Goal: Task Accomplishment & Management: Manage account settings

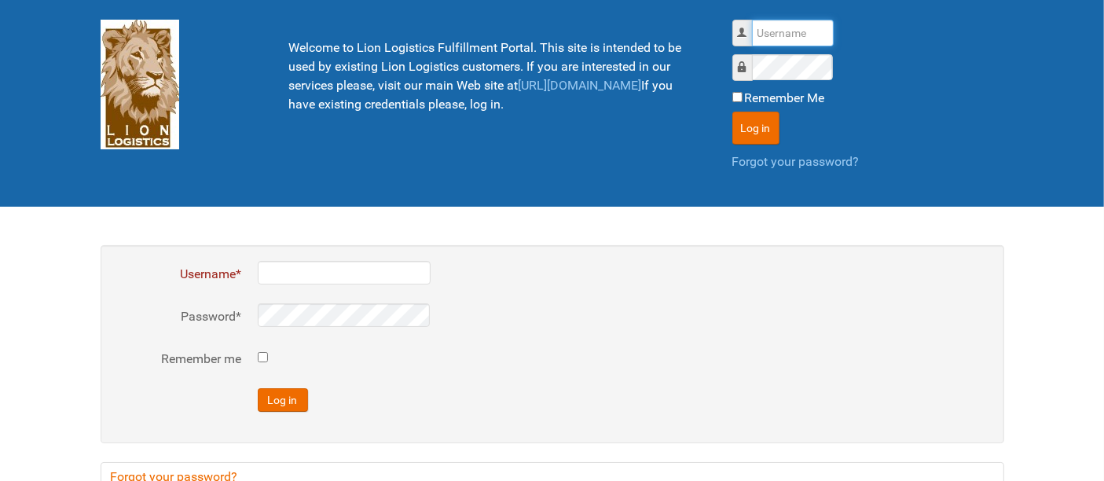
drag, startPoint x: 777, startPoint y: 29, endPoint x: 785, endPoint y: 44, distance: 17.3
click at [777, 28] on input "Username" at bounding box center [793, 33] width 82 height 27
type input "al"
click at [733, 112] on button "Log in" at bounding box center [756, 128] width 47 height 33
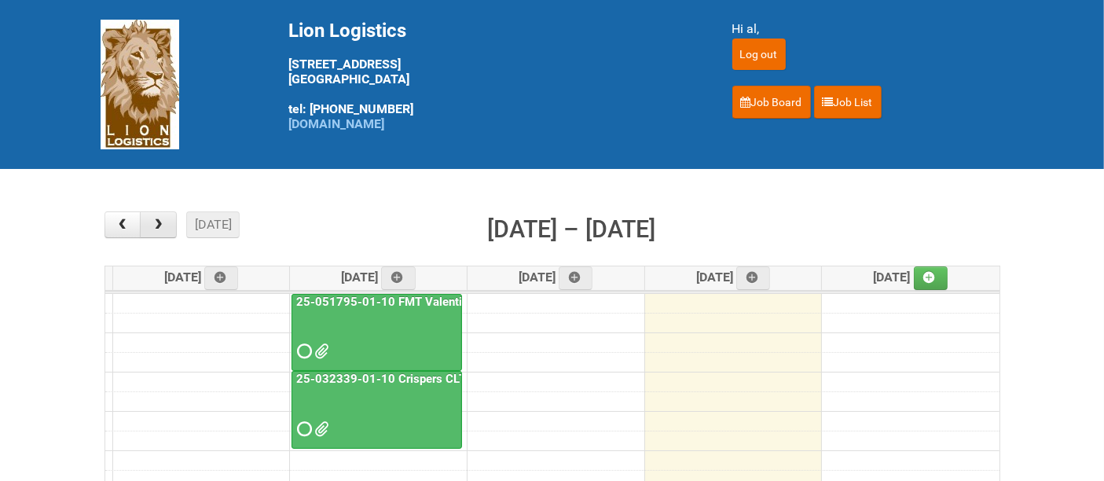
click at [158, 224] on span "button" at bounding box center [158, 225] width 15 height 13
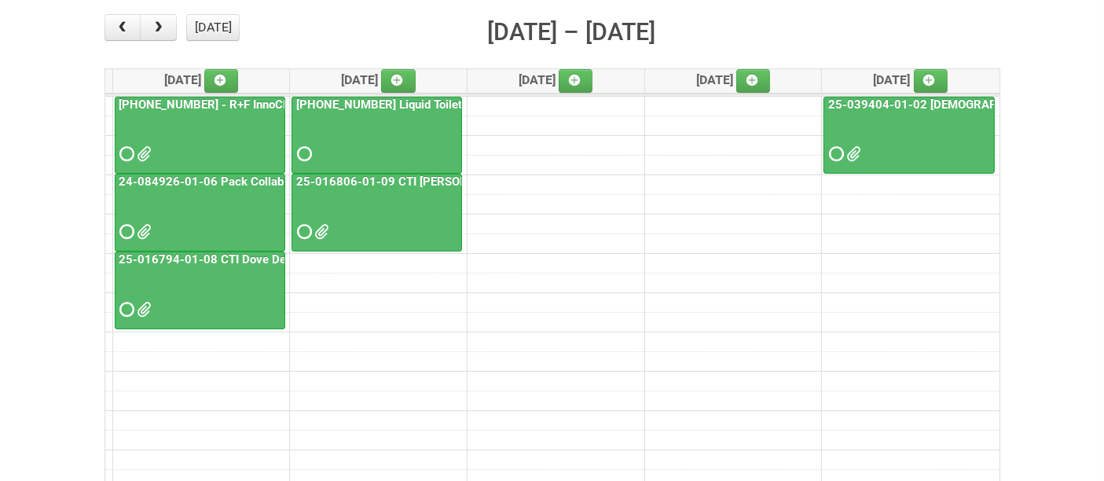
scroll to position [174, 0]
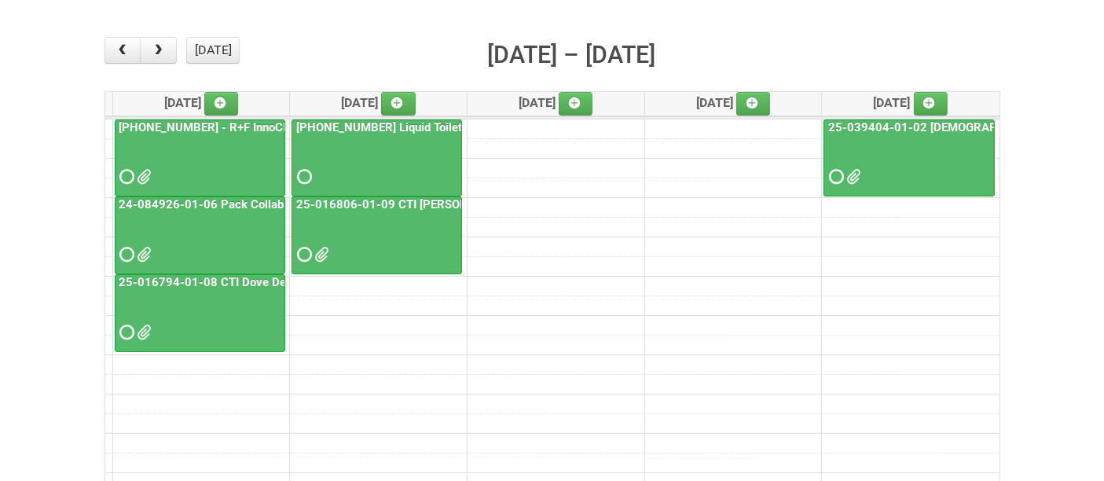
click at [204, 286] on link "25-016794-01-08 CTI Dove Deep Moisture" at bounding box center [234, 282] width 236 height 14
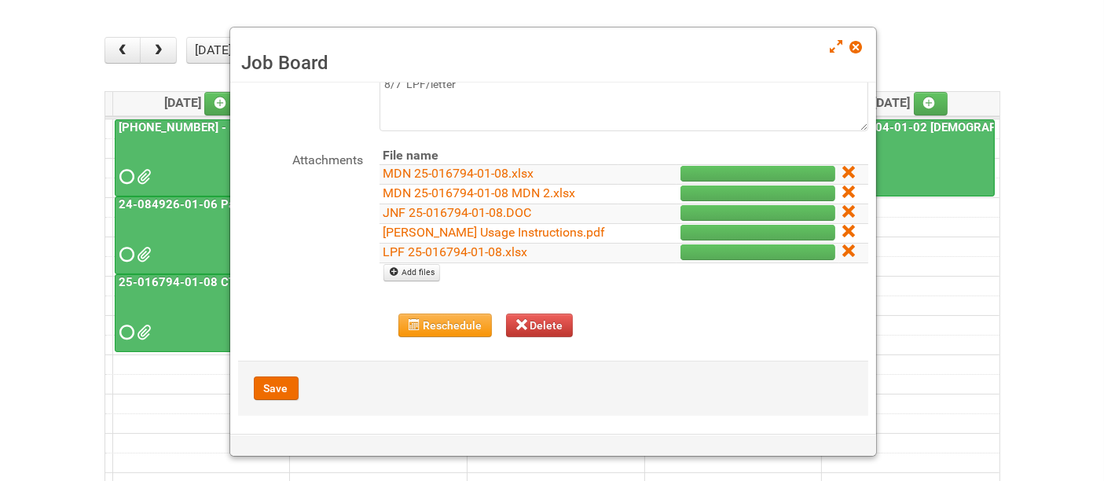
scroll to position [154, 0]
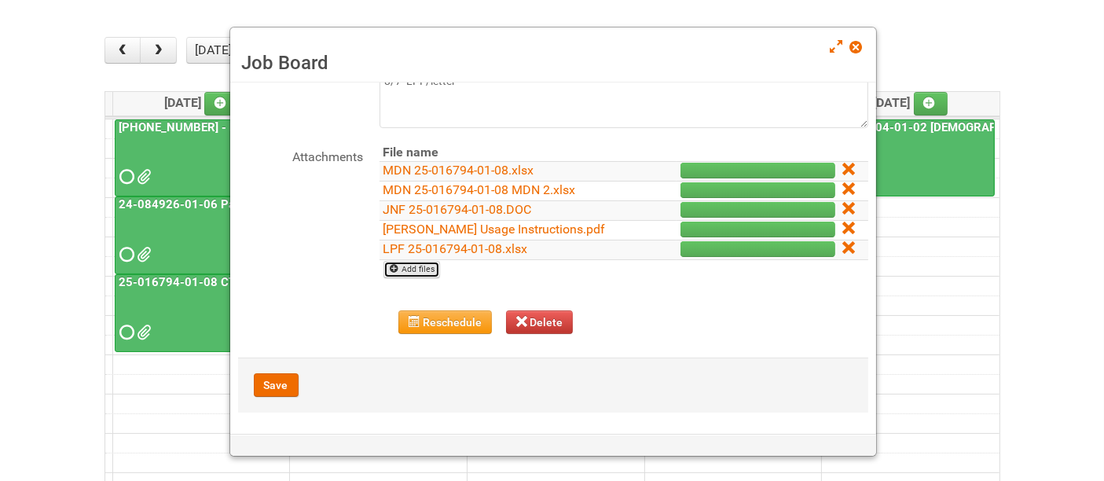
click at [432, 273] on link "Add files" at bounding box center [412, 269] width 57 height 17
click at [430, 316] on button "Reschedule" at bounding box center [445, 322] width 94 height 24
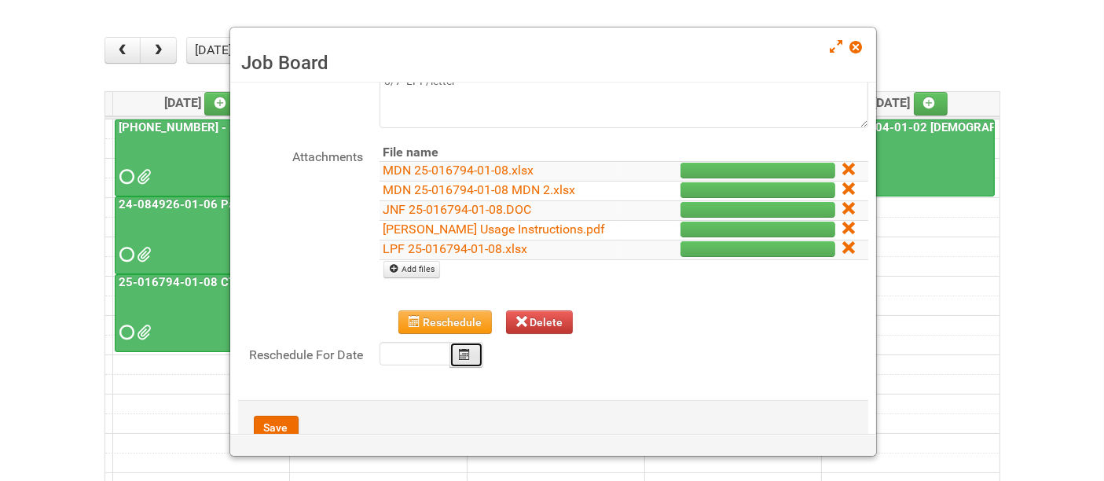
click at [465, 350] on icon "Calendar" at bounding box center [465, 354] width 11 height 11
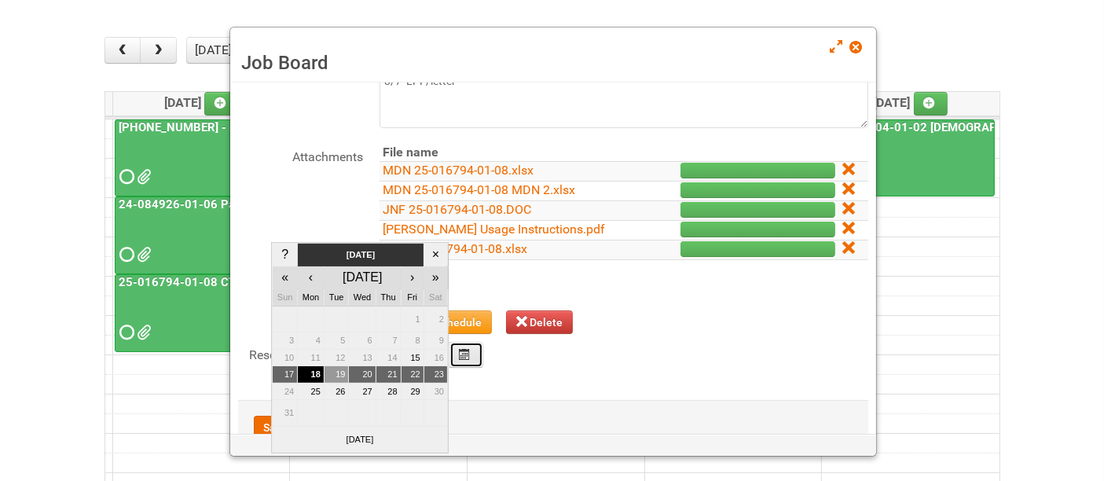
click at [337, 368] on td "19" at bounding box center [336, 374] width 25 height 17
type input "2025-08-19"
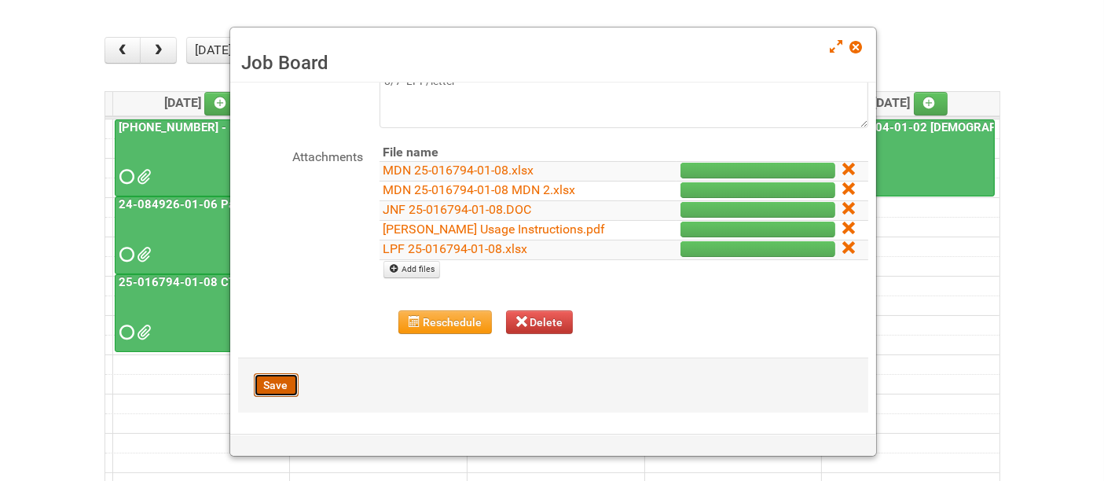
click at [282, 384] on button "Save" at bounding box center [276, 385] width 45 height 24
click at [855, 46] on span at bounding box center [855, 47] width 11 height 11
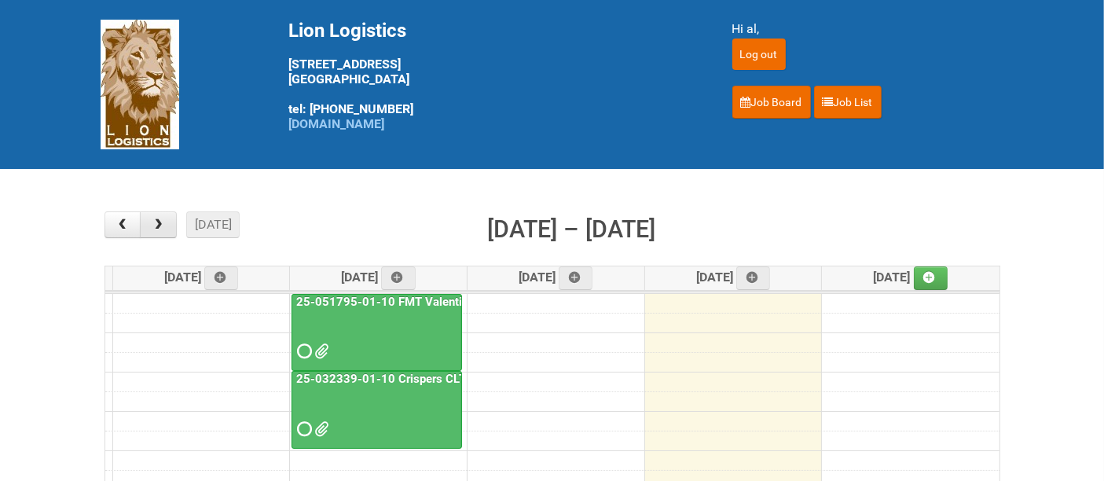
click at [161, 222] on span "button" at bounding box center [158, 225] width 15 height 13
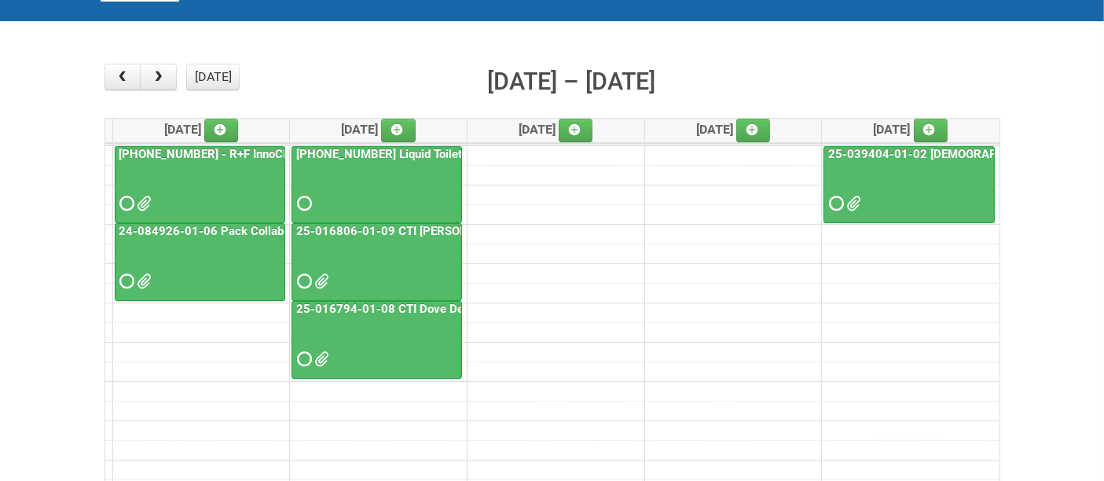
scroll to position [87, 0]
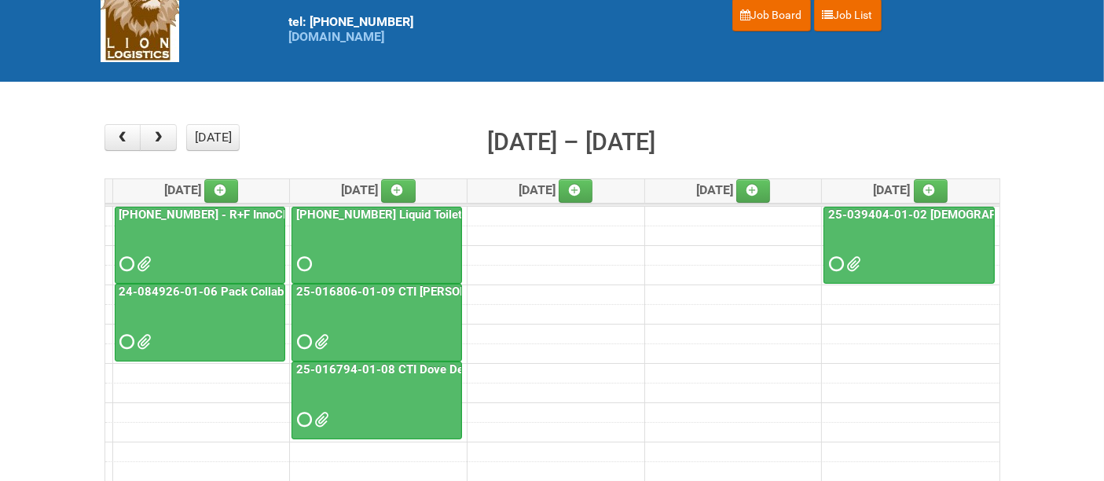
click at [357, 255] on div at bounding box center [376, 250] width 167 height 51
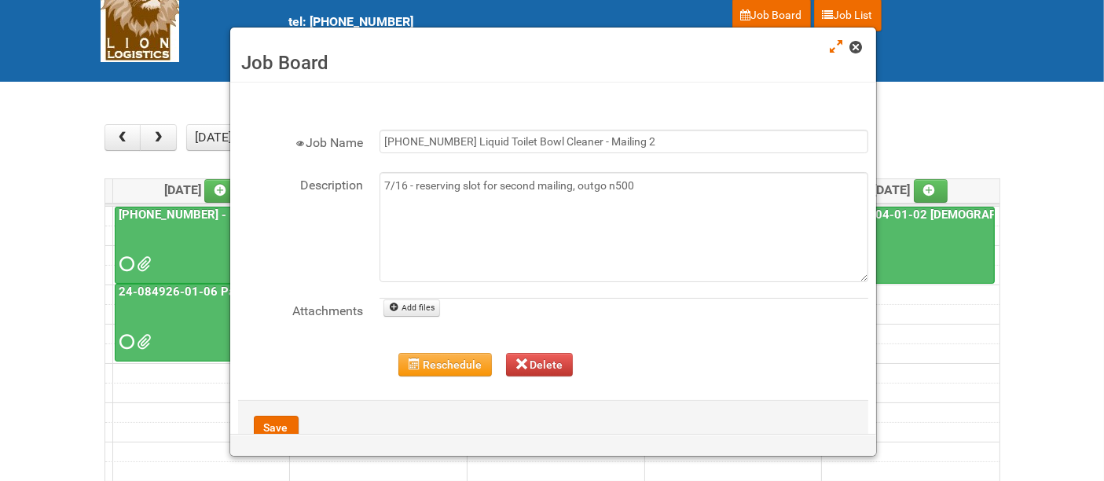
click at [861, 44] on span at bounding box center [855, 47] width 11 height 11
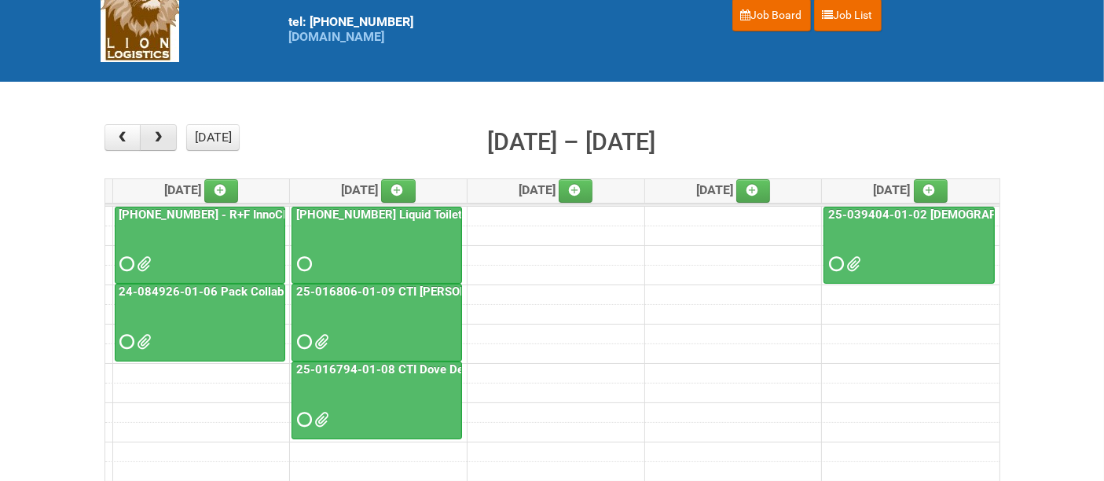
click at [149, 133] on button "button" at bounding box center [158, 137] width 37 height 27
